Goal: Transaction & Acquisition: Purchase product/service

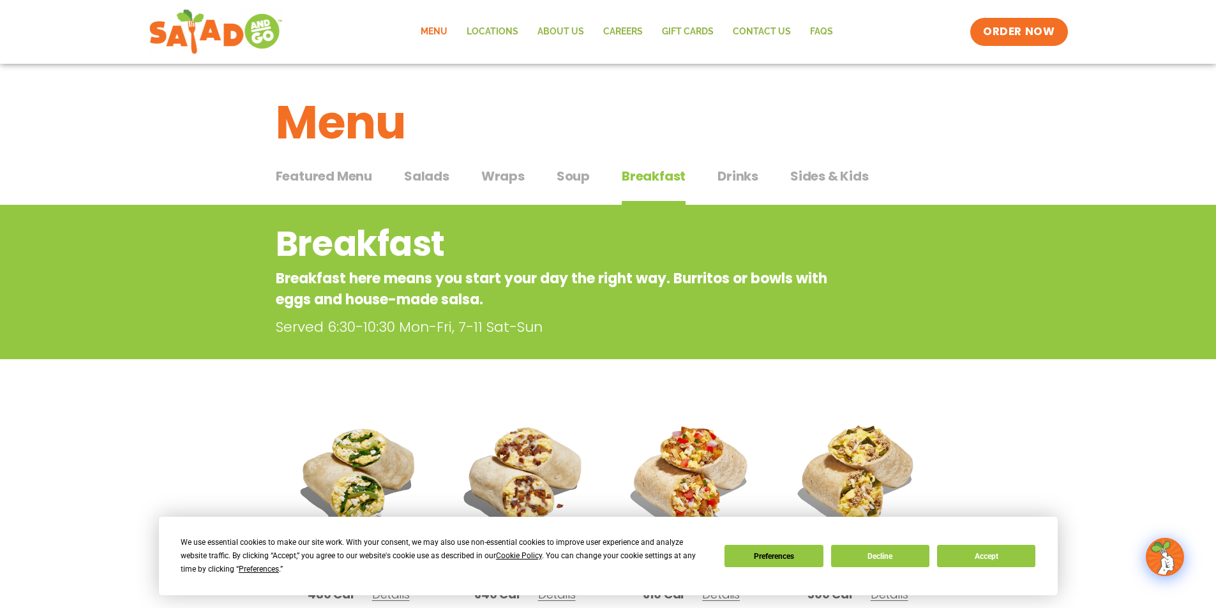
click at [435, 26] on link "Menu" at bounding box center [434, 31] width 46 height 29
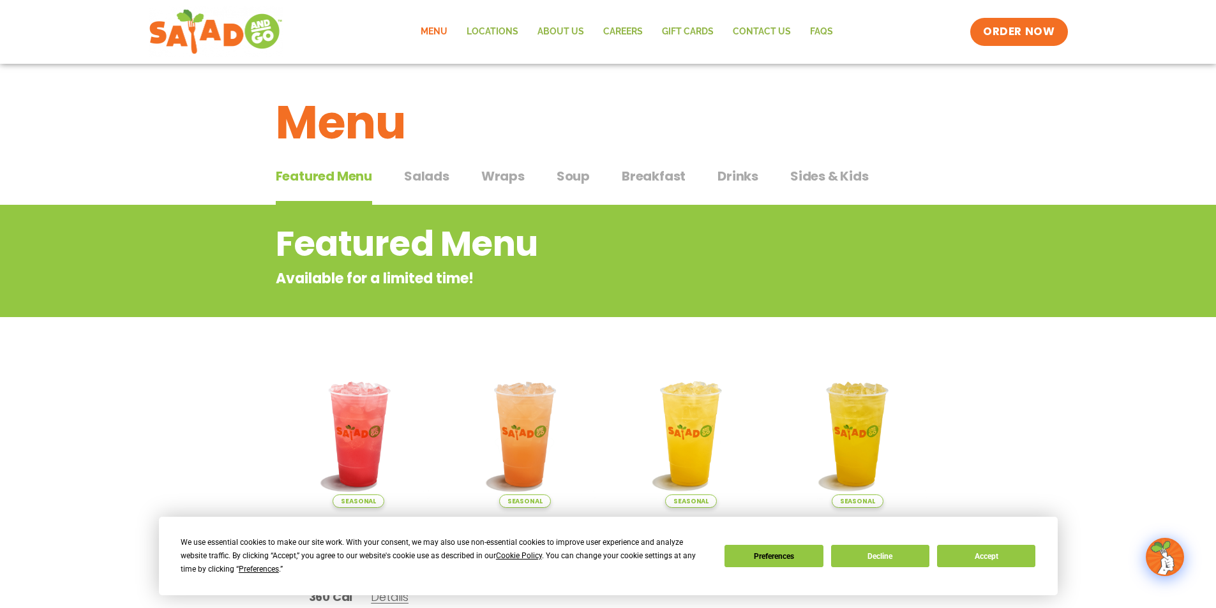
click at [432, 177] on span "Salads" at bounding box center [426, 176] width 45 height 19
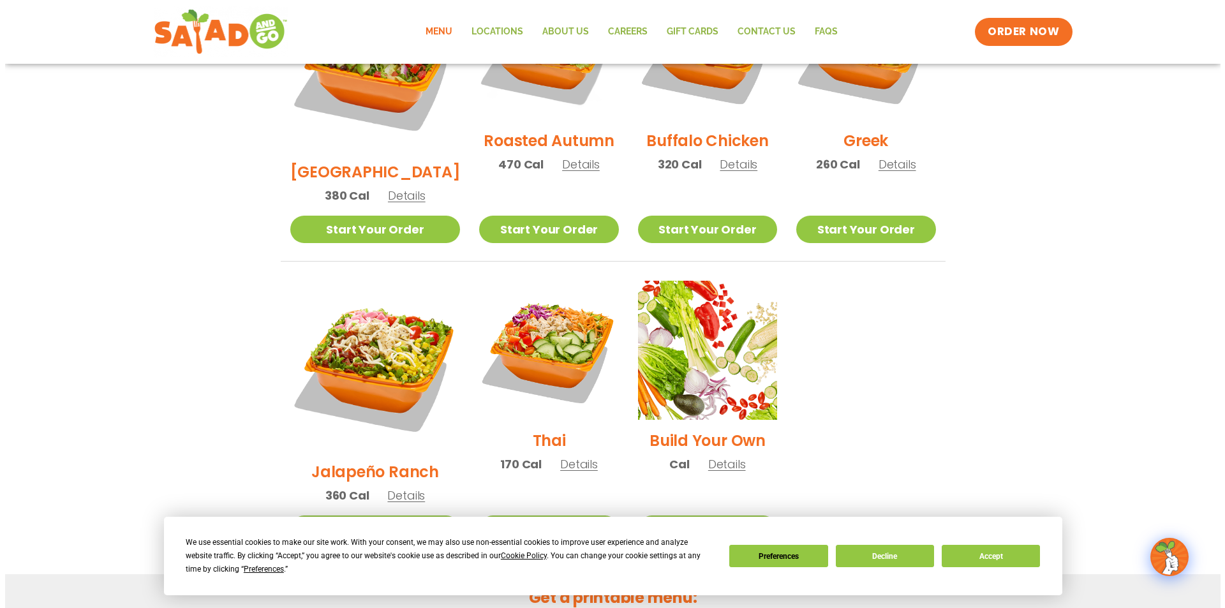
scroll to position [766, 0]
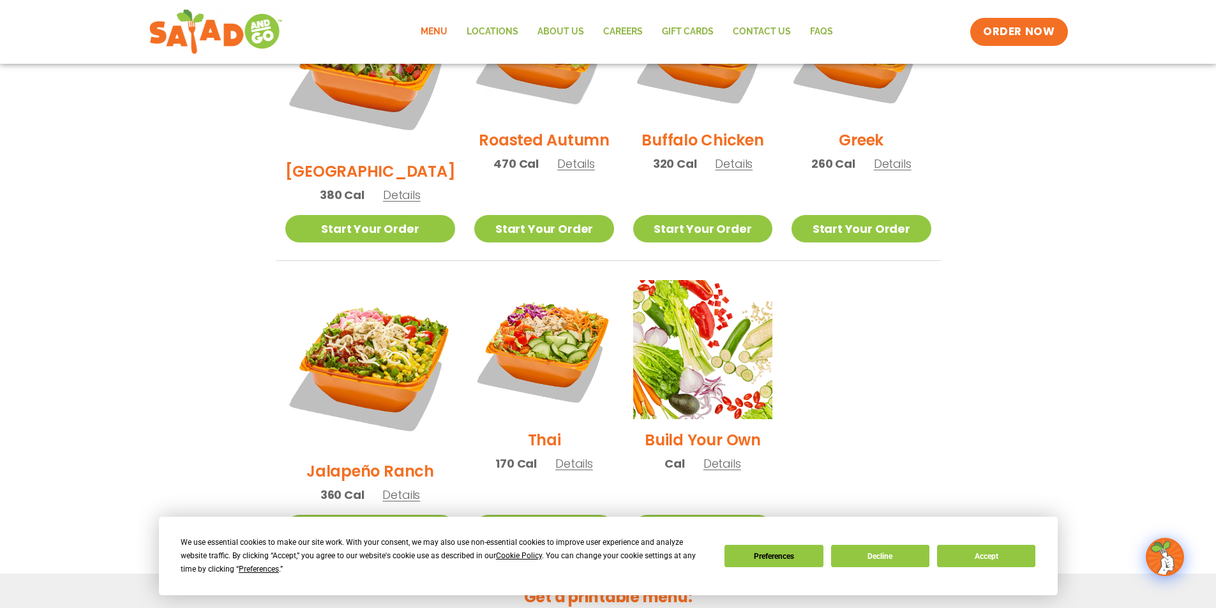
click at [400, 487] on span "Details" at bounding box center [401, 495] width 38 height 16
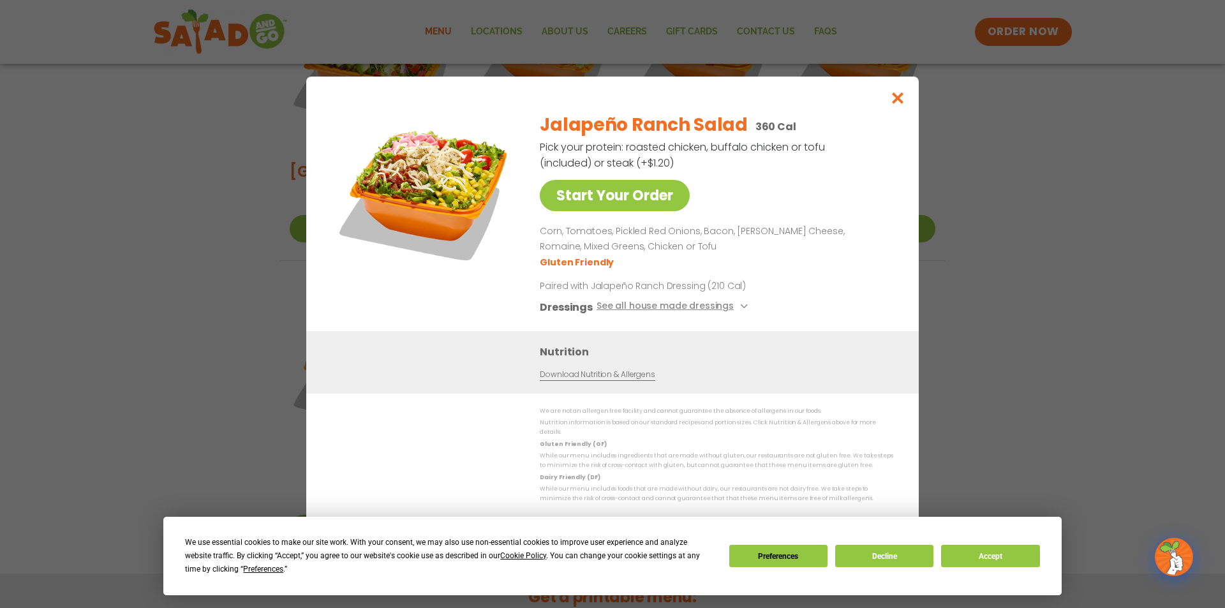
click at [51, 296] on div "Start Your Order Jalapeño Ranch Salad 360 Cal Pick your protein: roasted chicke…" at bounding box center [612, 304] width 1225 height 608
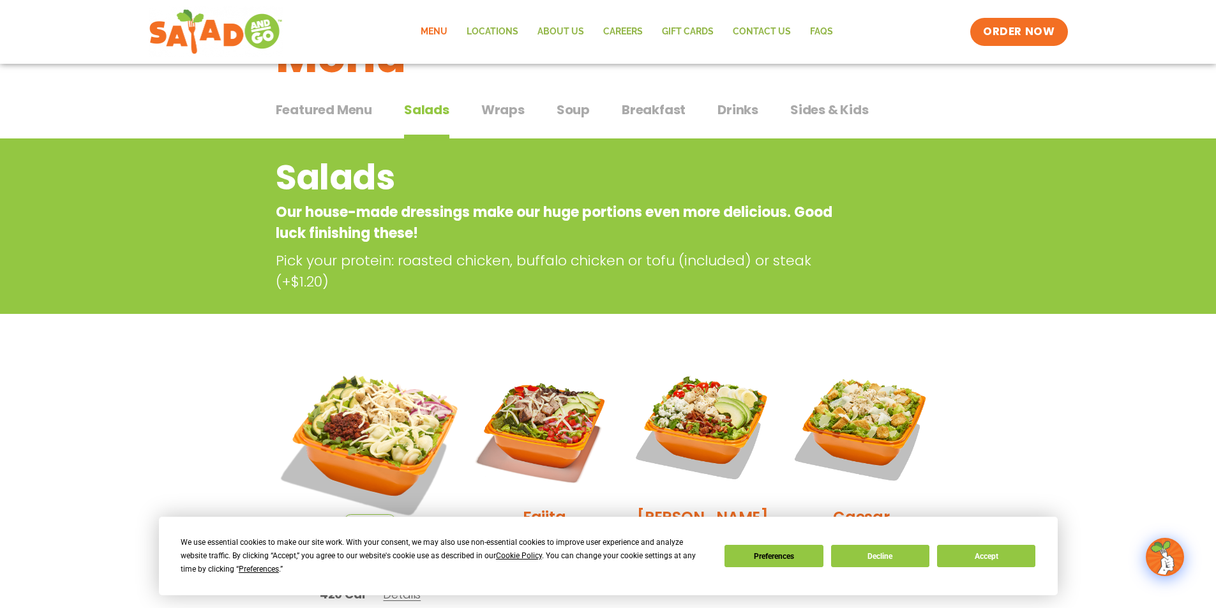
scroll to position [0, 0]
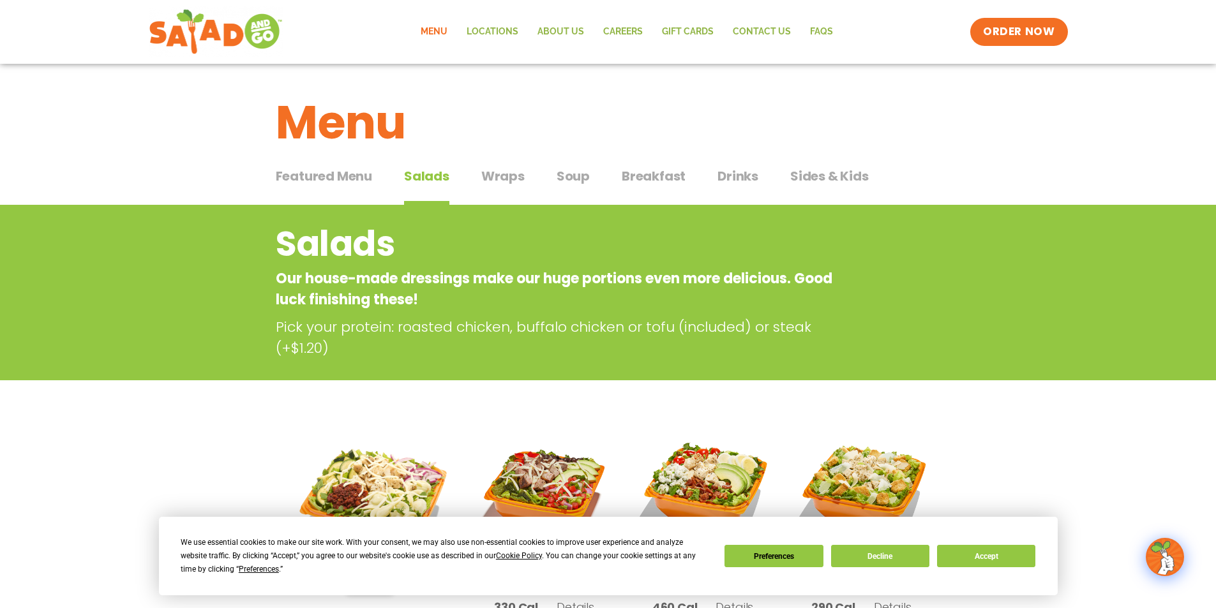
click at [357, 172] on span "Featured Menu" at bounding box center [324, 176] width 96 height 19
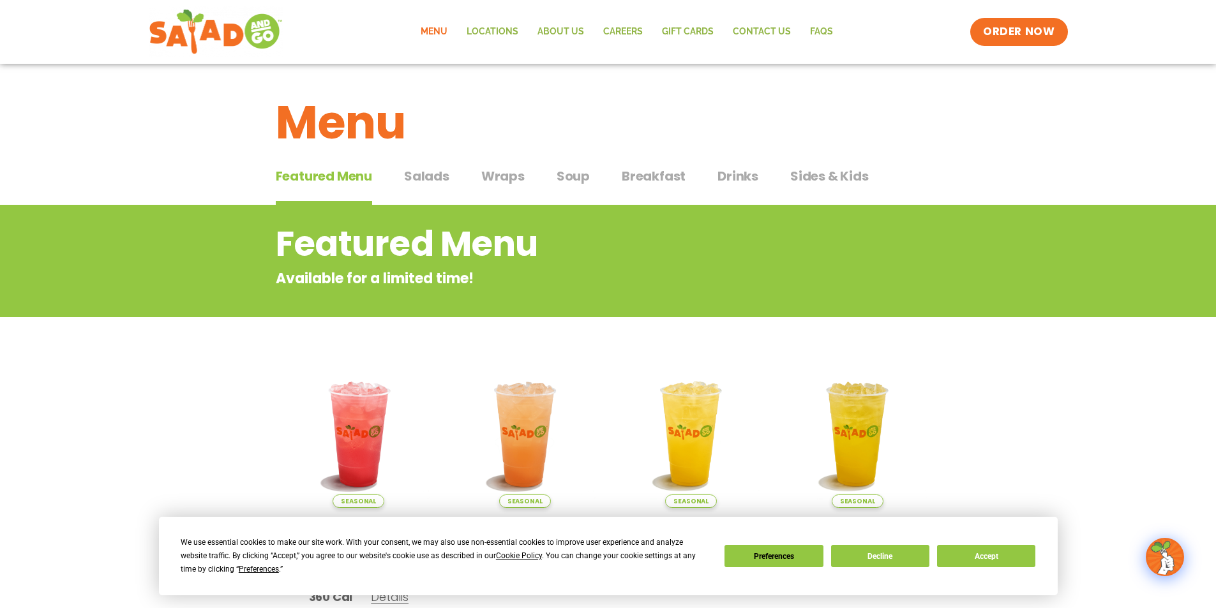
click at [442, 177] on span "Salads" at bounding box center [426, 176] width 45 height 19
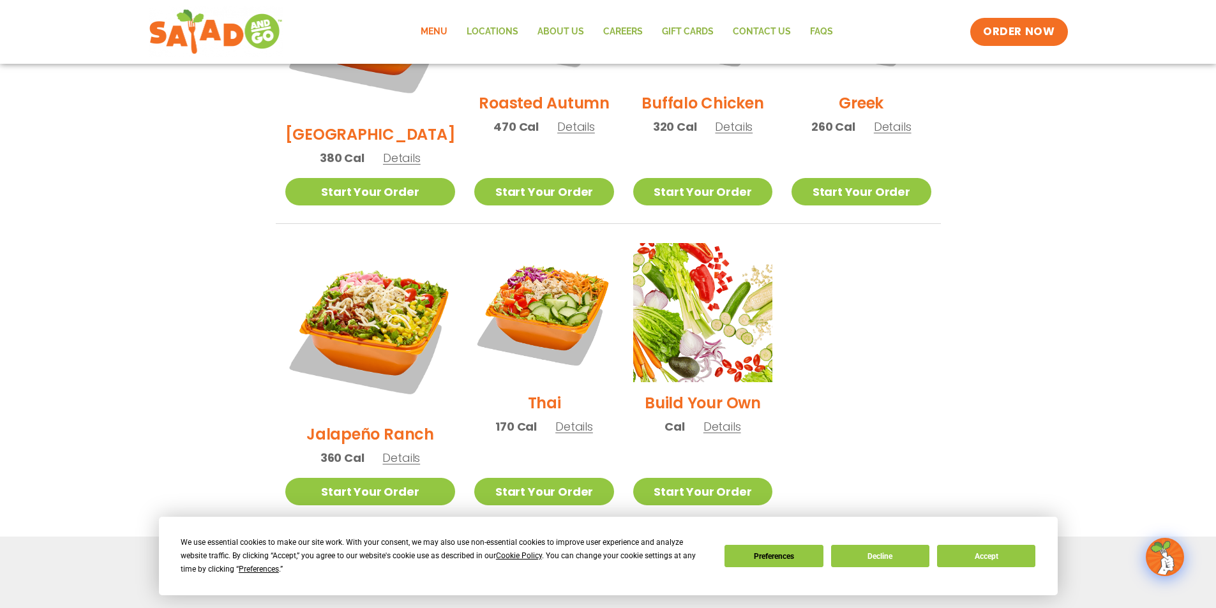
scroll to position [893, 0]
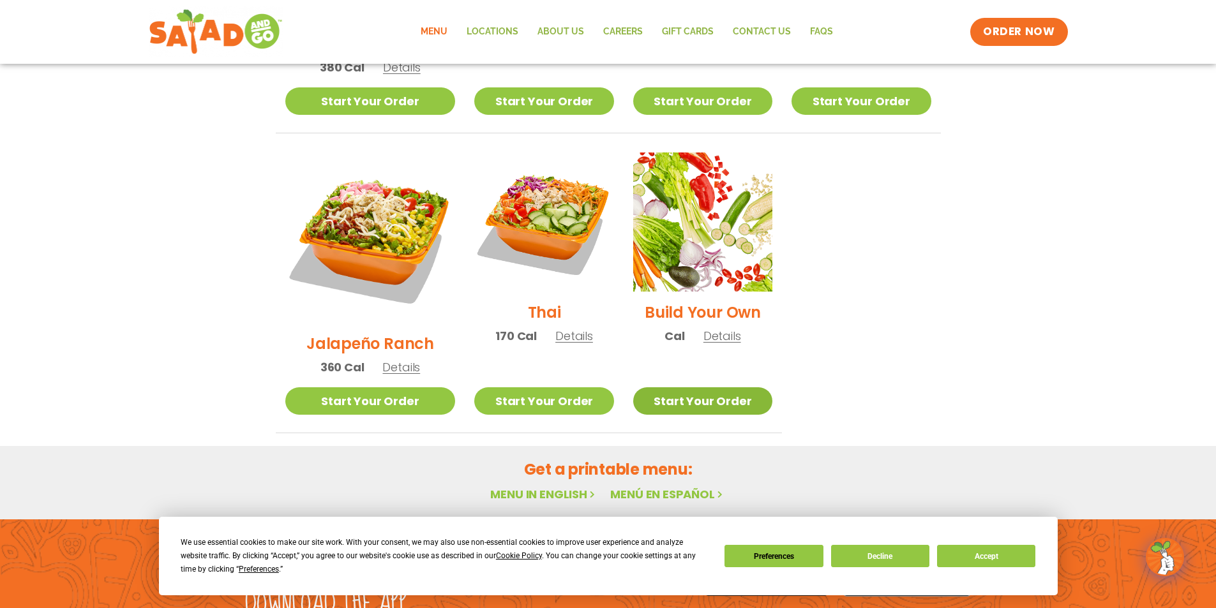
click at [721, 387] on link "Start Your Order" at bounding box center [702, 400] width 139 height 27
